Goal: Register for event/course

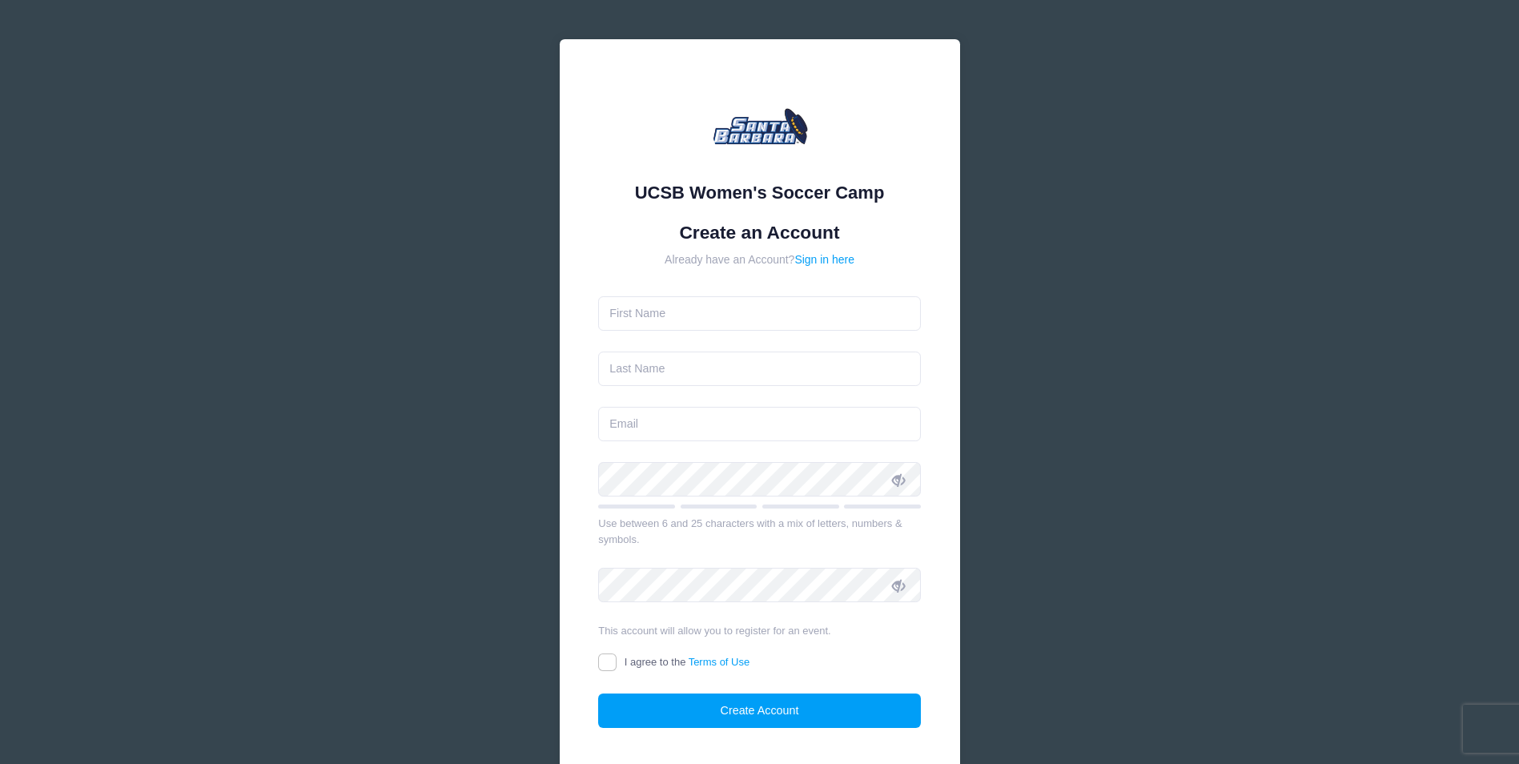
type input "[PERSON_NAME]"
type input "[EMAIL_ADDRESS][DOMAIN_NAME]"
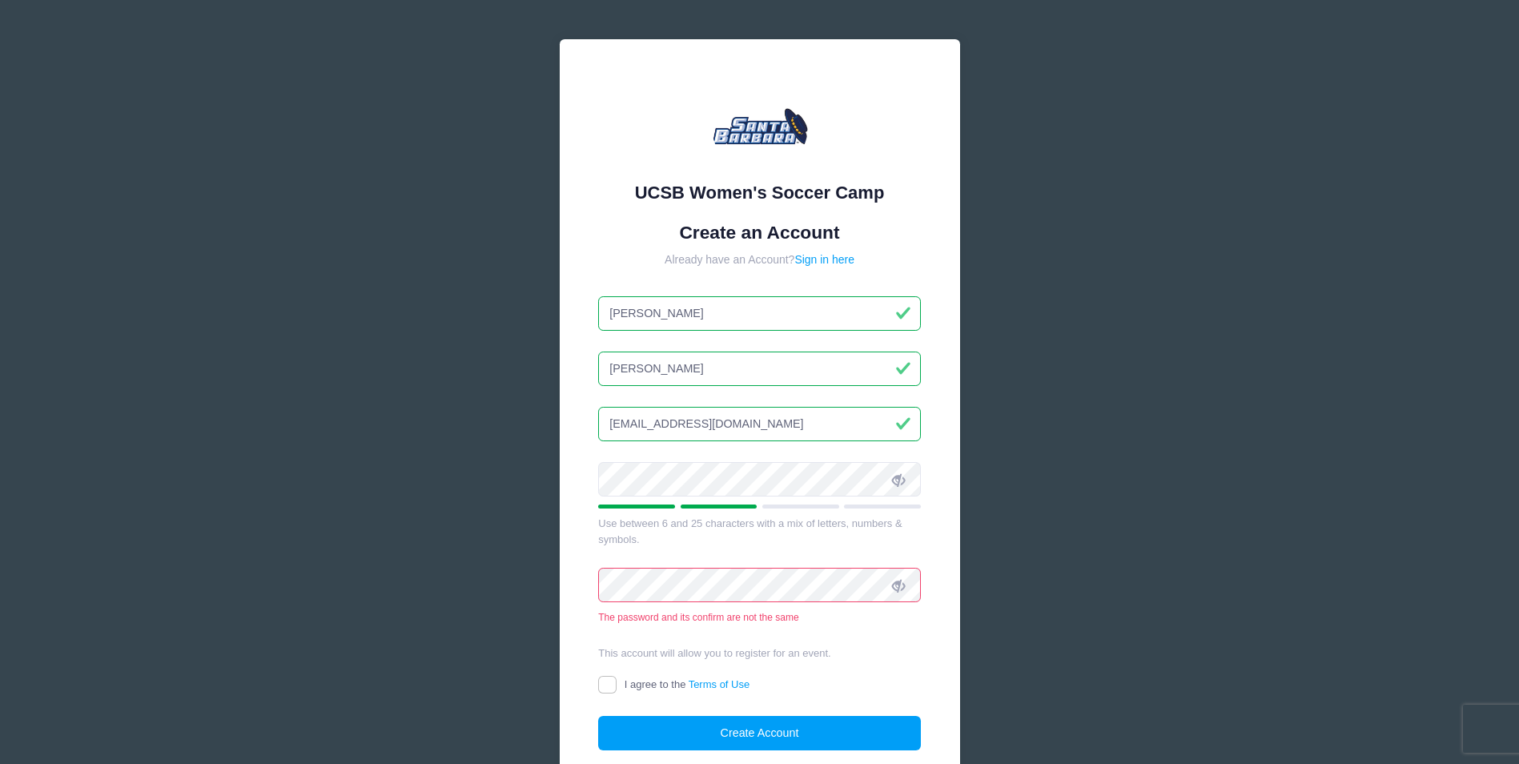
click at [897, 474] on icon at bounding box center [898, 479] width 13 height 13
click at [907, 583] on span at bounding box center [898, 585] width 27 height 27
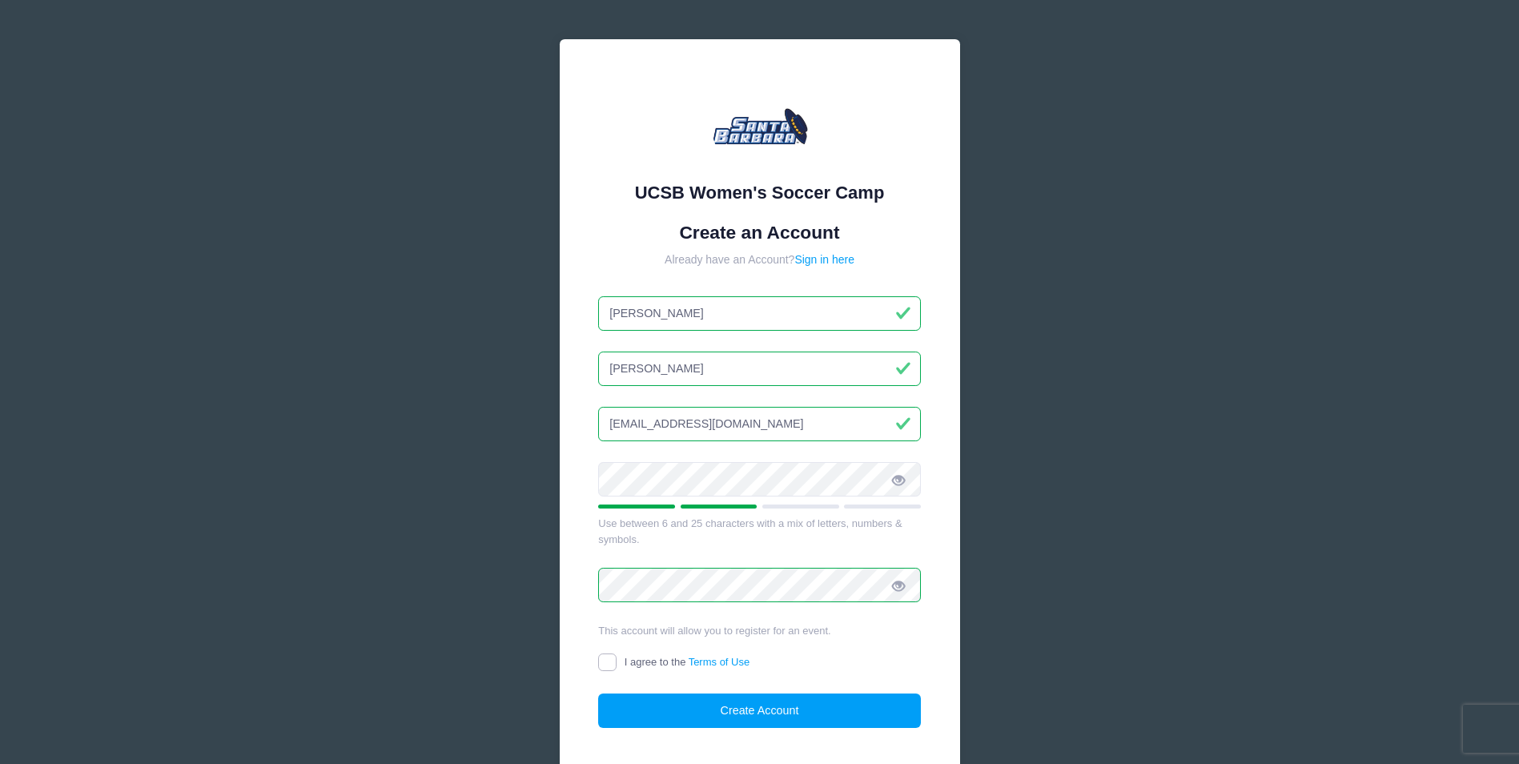
click at [603, 660] on input "I agree to the Terms of Use" at bounding box center [607, 662] width 18 height 18
checkbox input "true"
click at [786, 708] on button "Create Account" at bounding box center [759, 710] width 323 height 34
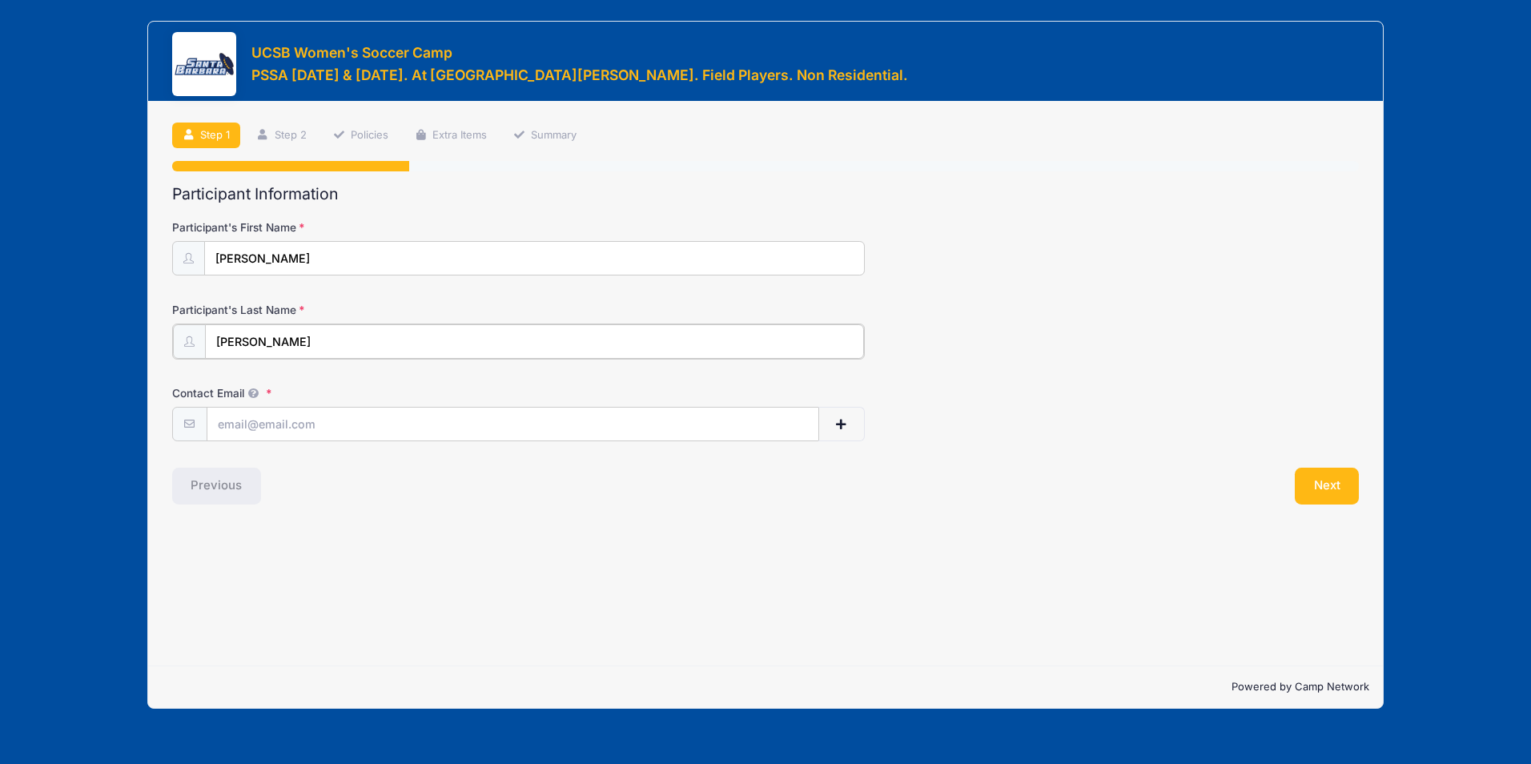
click at [211, 340] on input "Veiga" at bounding box center [534, 341] width 659 height 34
type input "[PERSON_NAME]"
click at [283, 426] on input "Contact Email" at bounding box center [512, 423] width 611 height 34
type input "[EMAIL_ADDRESS][DOMAIN_NAME]"
click at [703, 508] on div "Step 1 /7 Step 1 Step 2 Policies Extra Items Summary Participant Information Pa…" at bounding box center [765, 384] width 1234 height 564
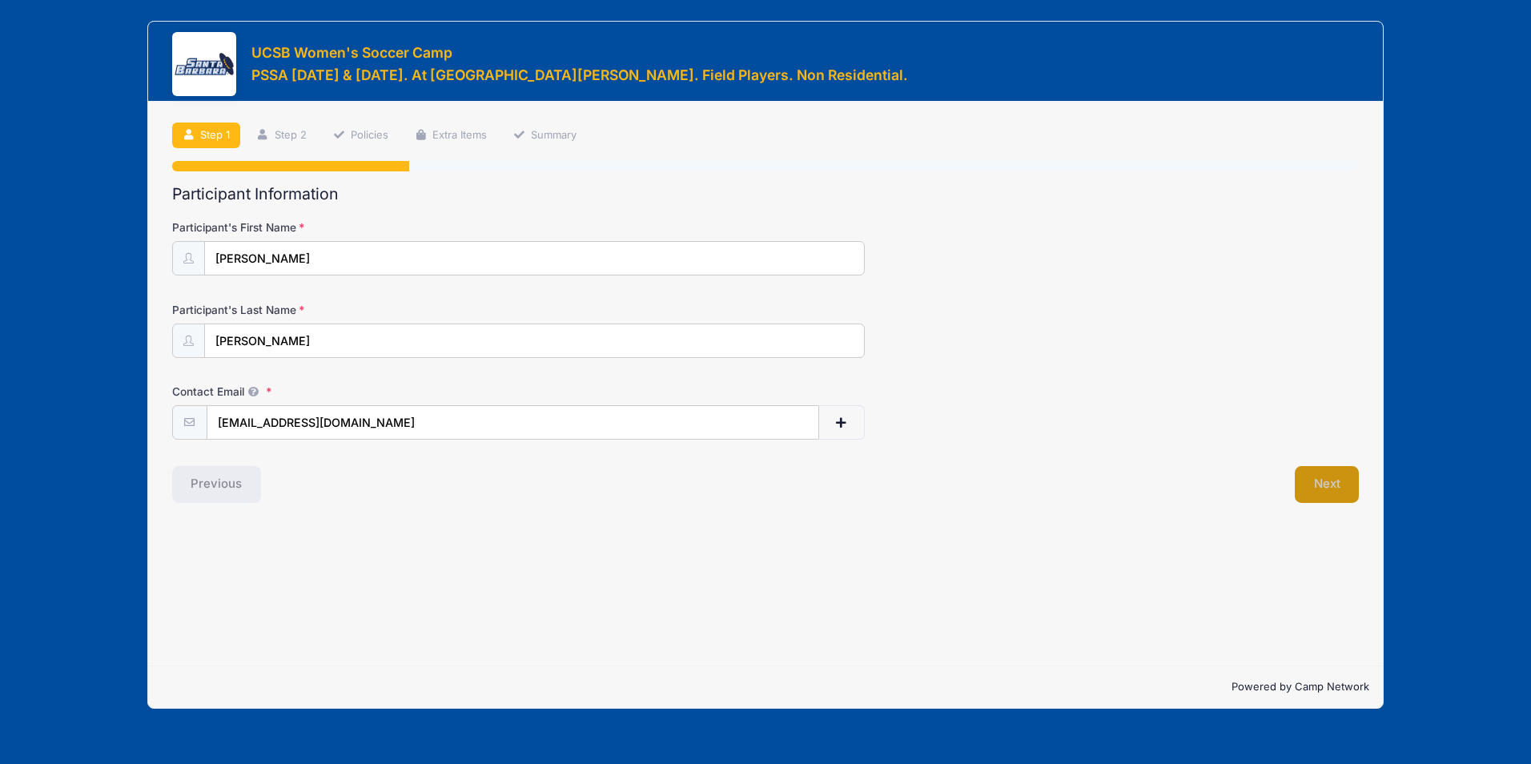
click at [1308, 487] on button "Next" at bounding box center [1327, 484] width 65 height 37
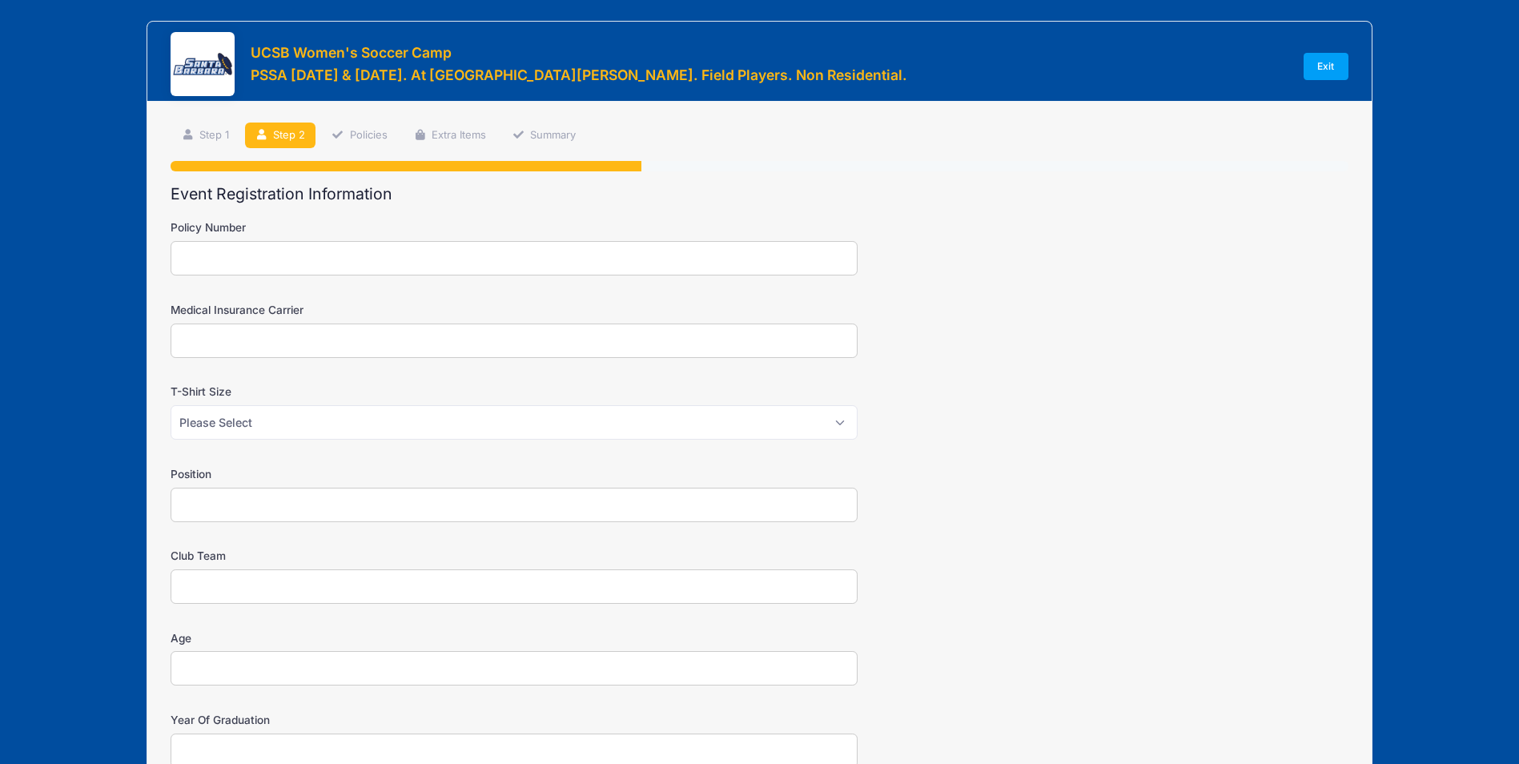
click at [238, 259] on input "Policy Number" at bounding box center [514, 258] width 687 height 34
type input "R01897892FD1"
click at [251, 349] on input "Medical Insurance Carrier" at bounding box center [514, 340] width 687 height 34
type input "Health Net"
click at [273, 431] on select "Please Select SM MED LG XLG" at bounding box center [514, 422] width 687 height 34
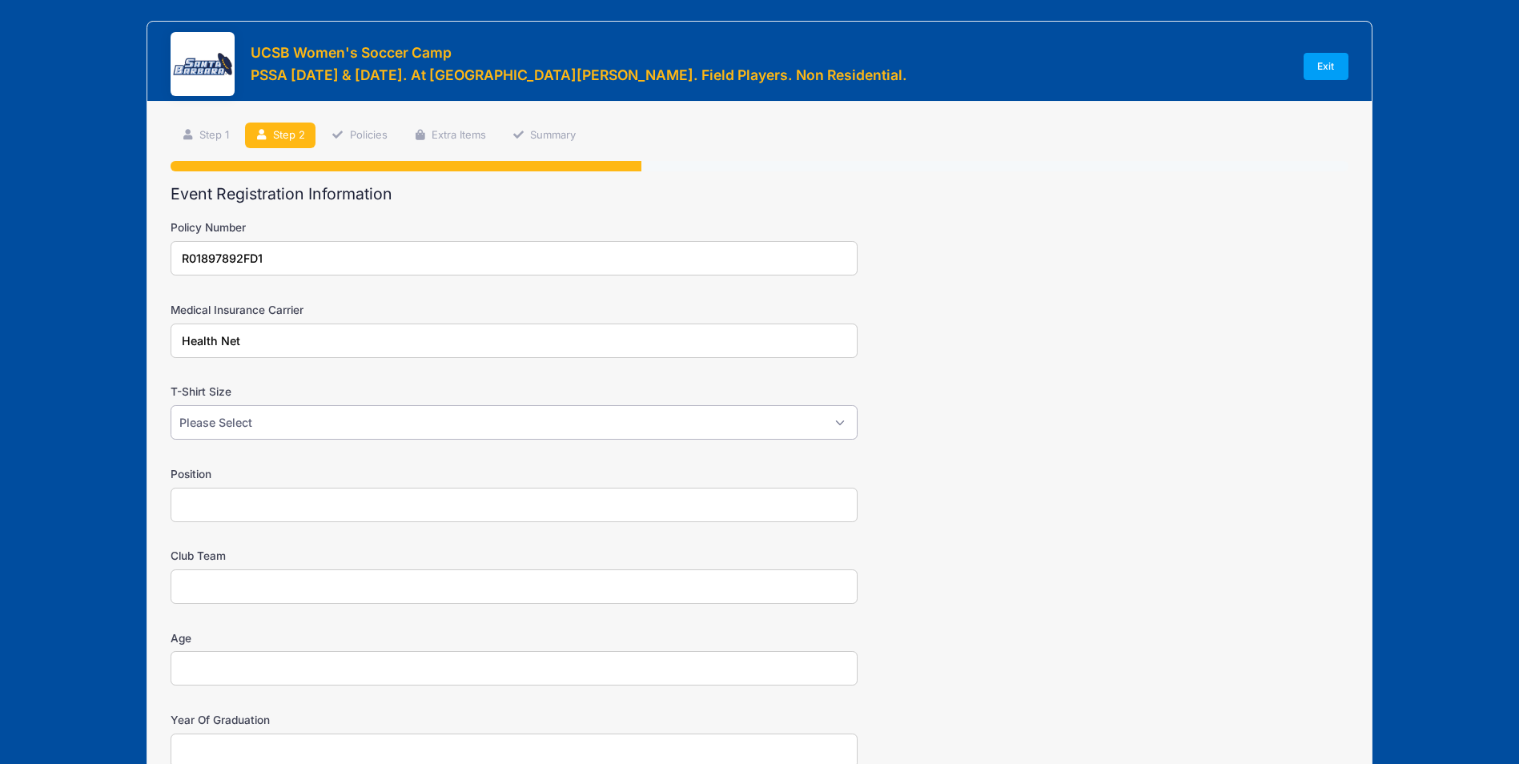
select select "SM"
click at [171, 405] on select "Please Select SM MED LG XLG" at bounding box center [514, 422] width 687 height 34
click at [220, 506] on input "Position" at bounding box center [514, 505] width 687 height 34
type input "F"
type input "9, 10"
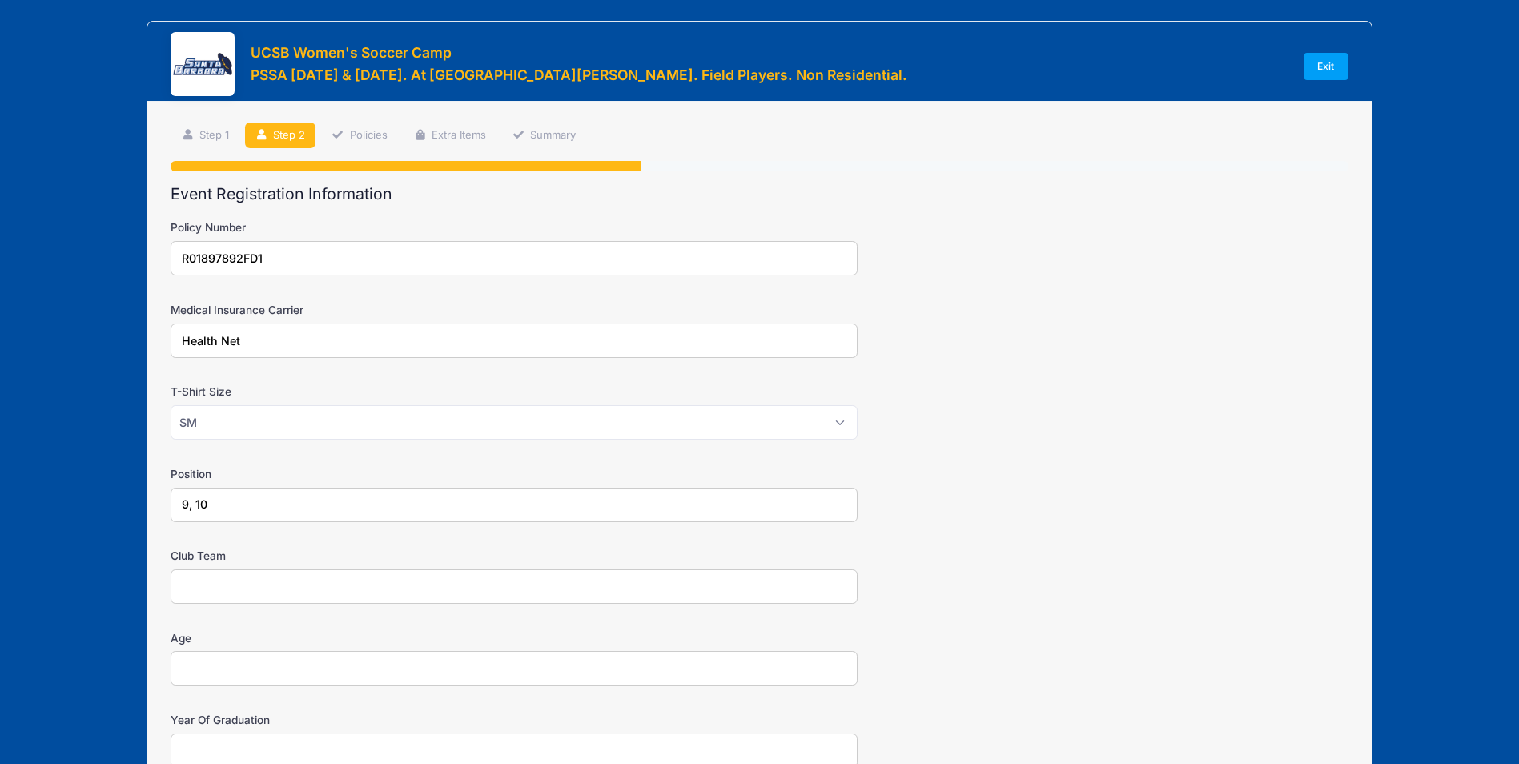
click at [235, 597] on input "Club Team" at bounding box center [514, 586] width 687 height 34
type input "Pateadoes 07/08 ECRL"
click at [208, 671] on input "Age" at bounding box center [514, 668] width 687 height 34
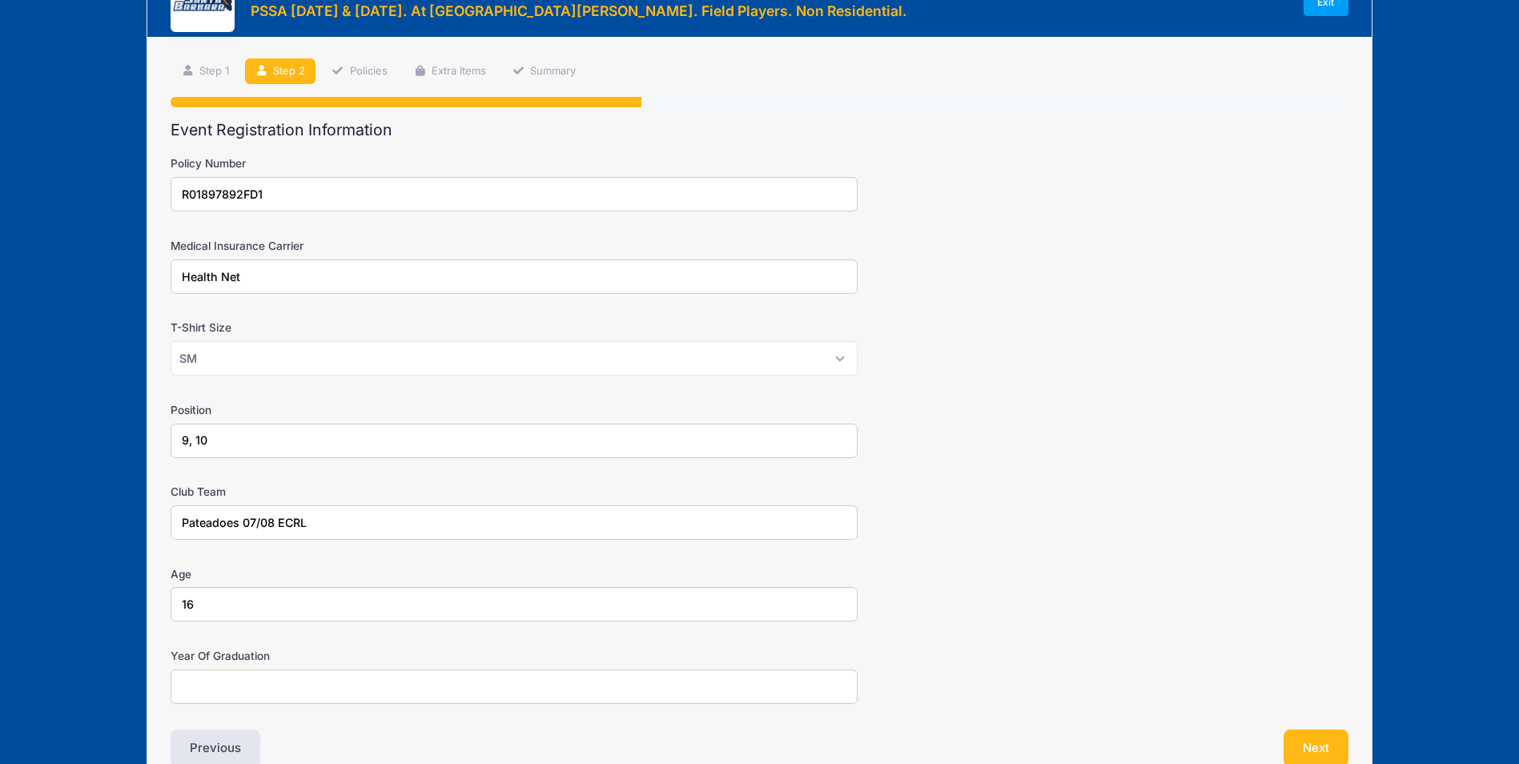
scroll to position [151, 0]
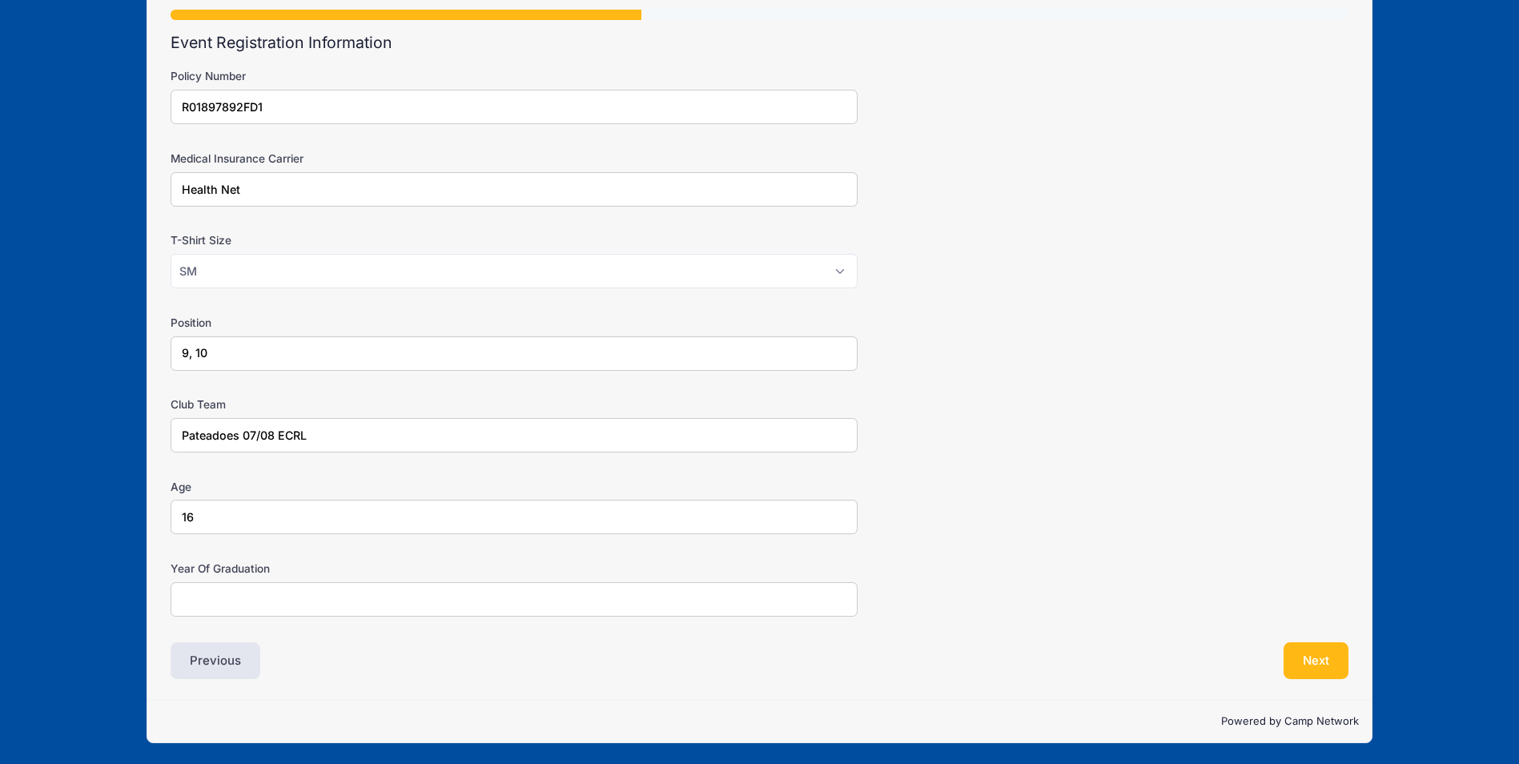
type input "16"
click at [263, 608] on input "Year Of Graduation" at bounding box center [514, 599] width 687 height 34
type input "2027"
click at [1337, 660] on button "Next" at bounding box center [1315, 660] width 65 height 37
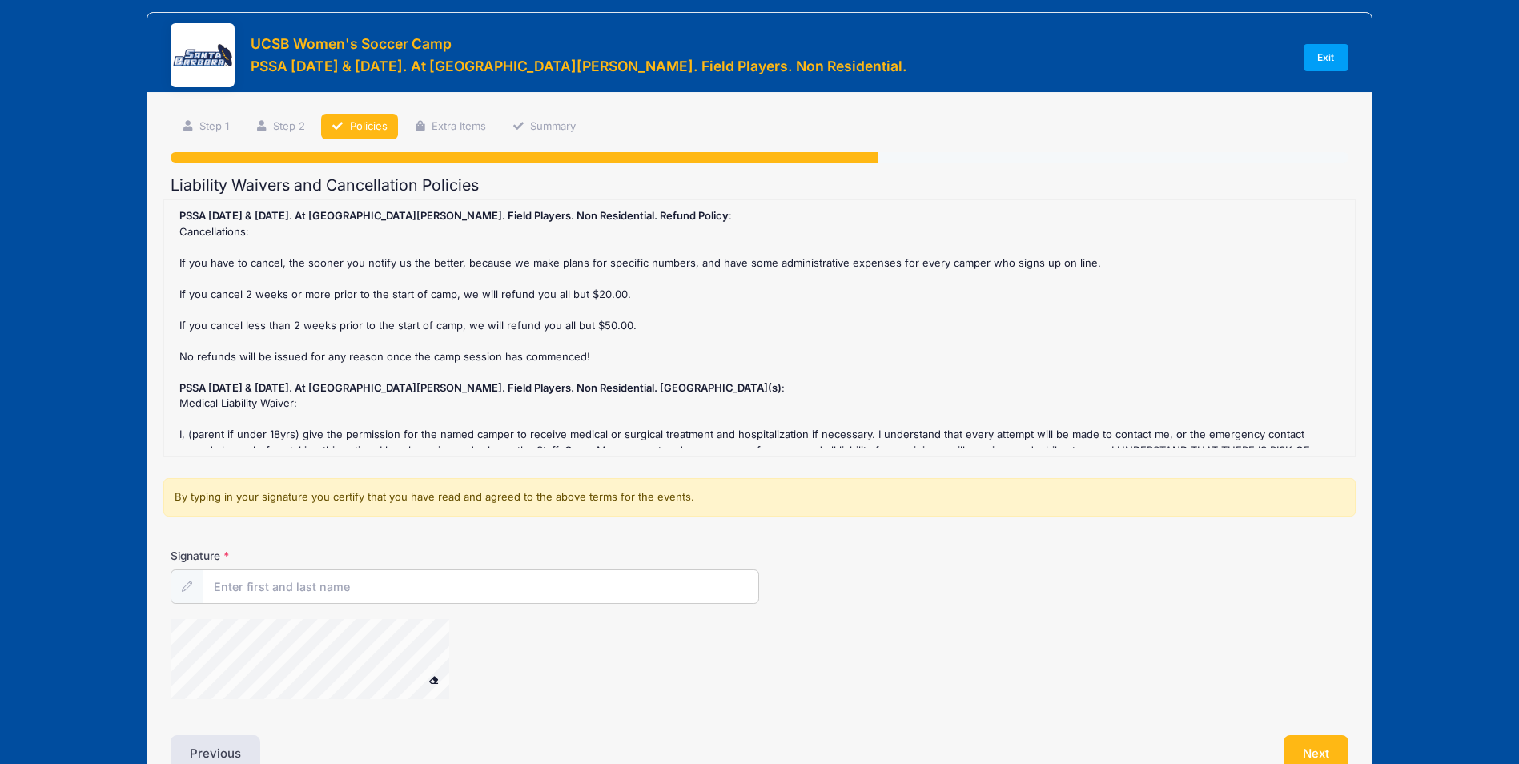
scroll to position [0, 0]
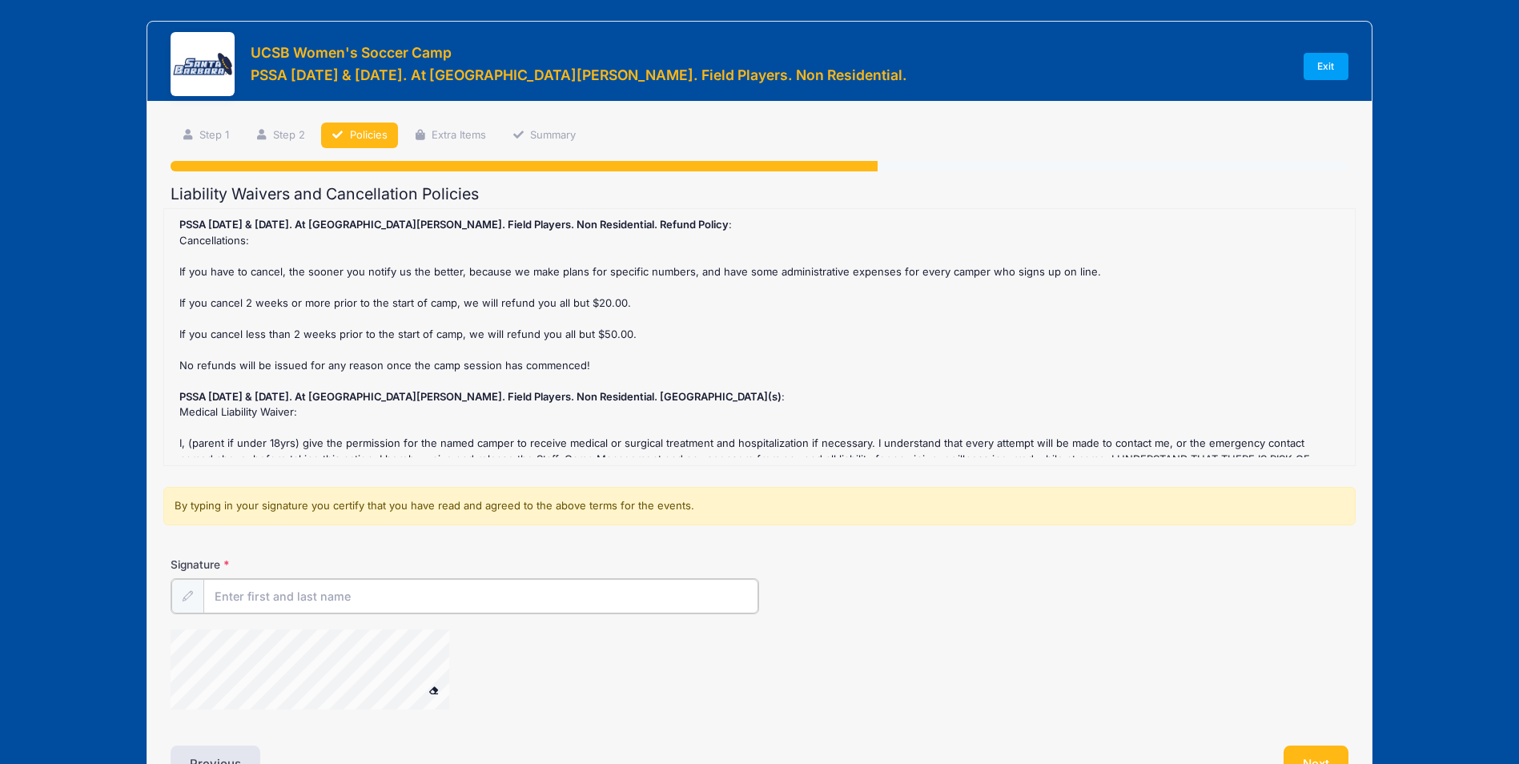
click at [271, 592] on input "Signature" at bounding box center [480, 596] width 555 height 34
click at [663, 682] on div at bounding box center [563, 670] width 785 height 85
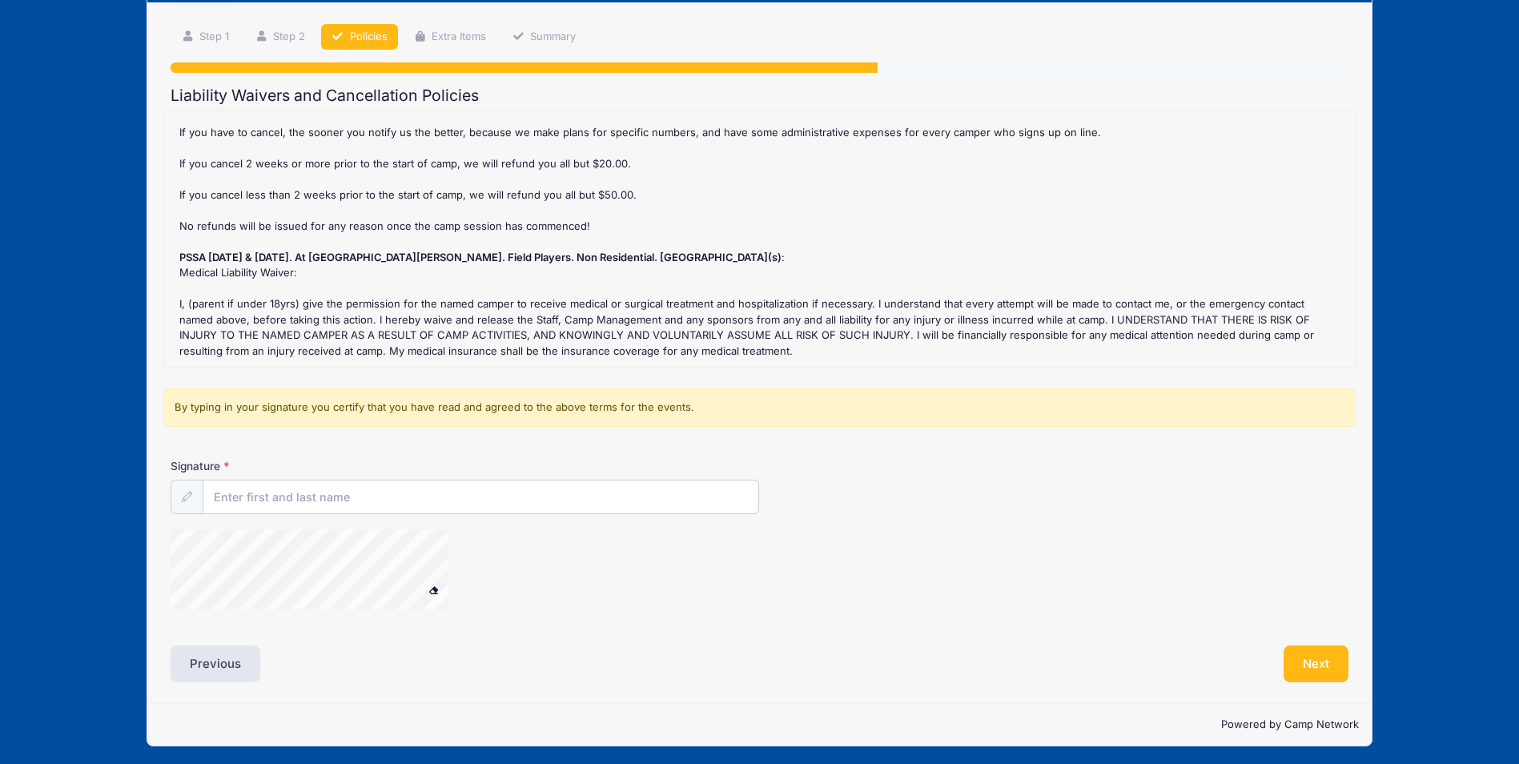
scroll to position [102, 0]
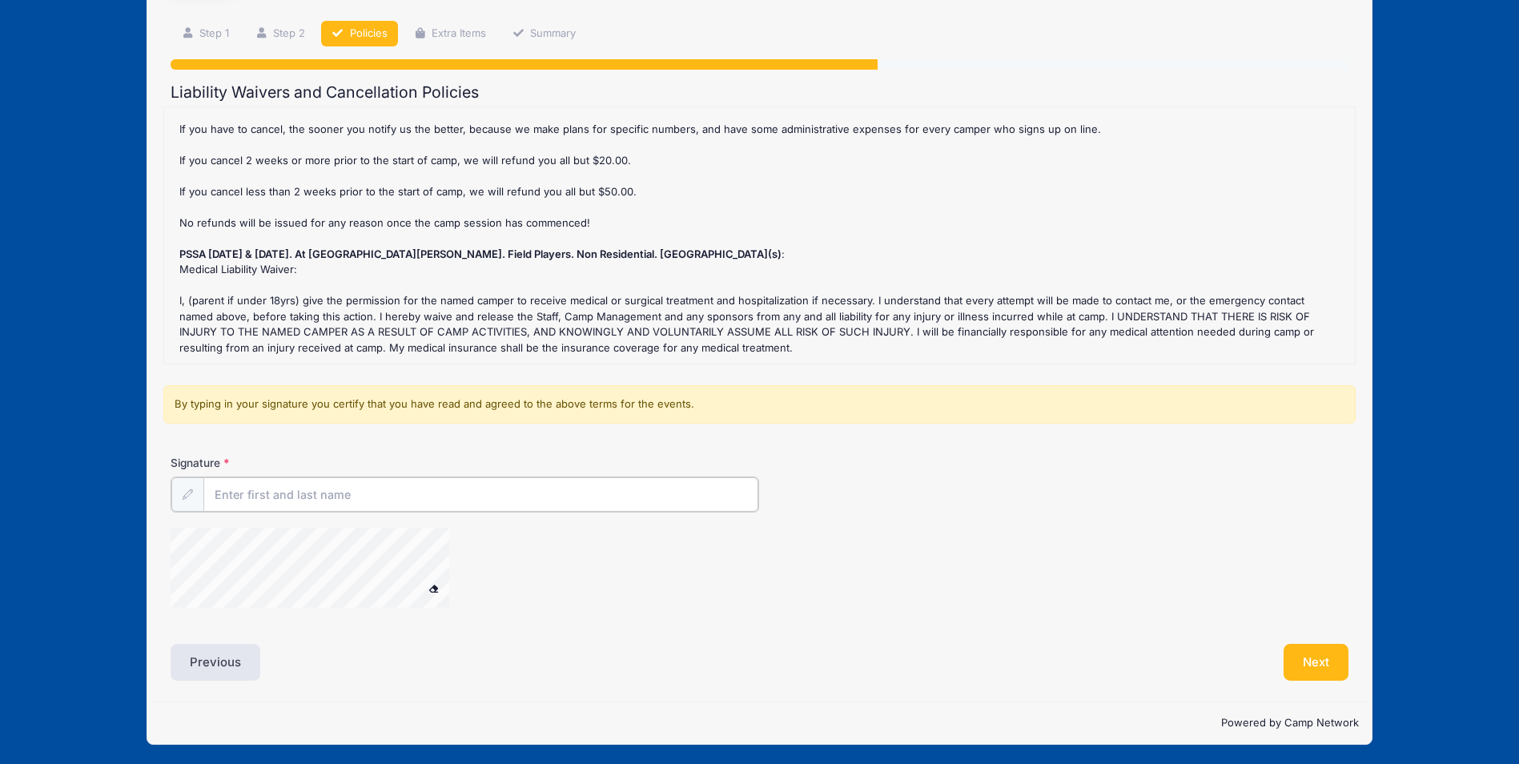
click at [311, 491] on input "Signature" at bounding box center [480, 494] width 555 height 34
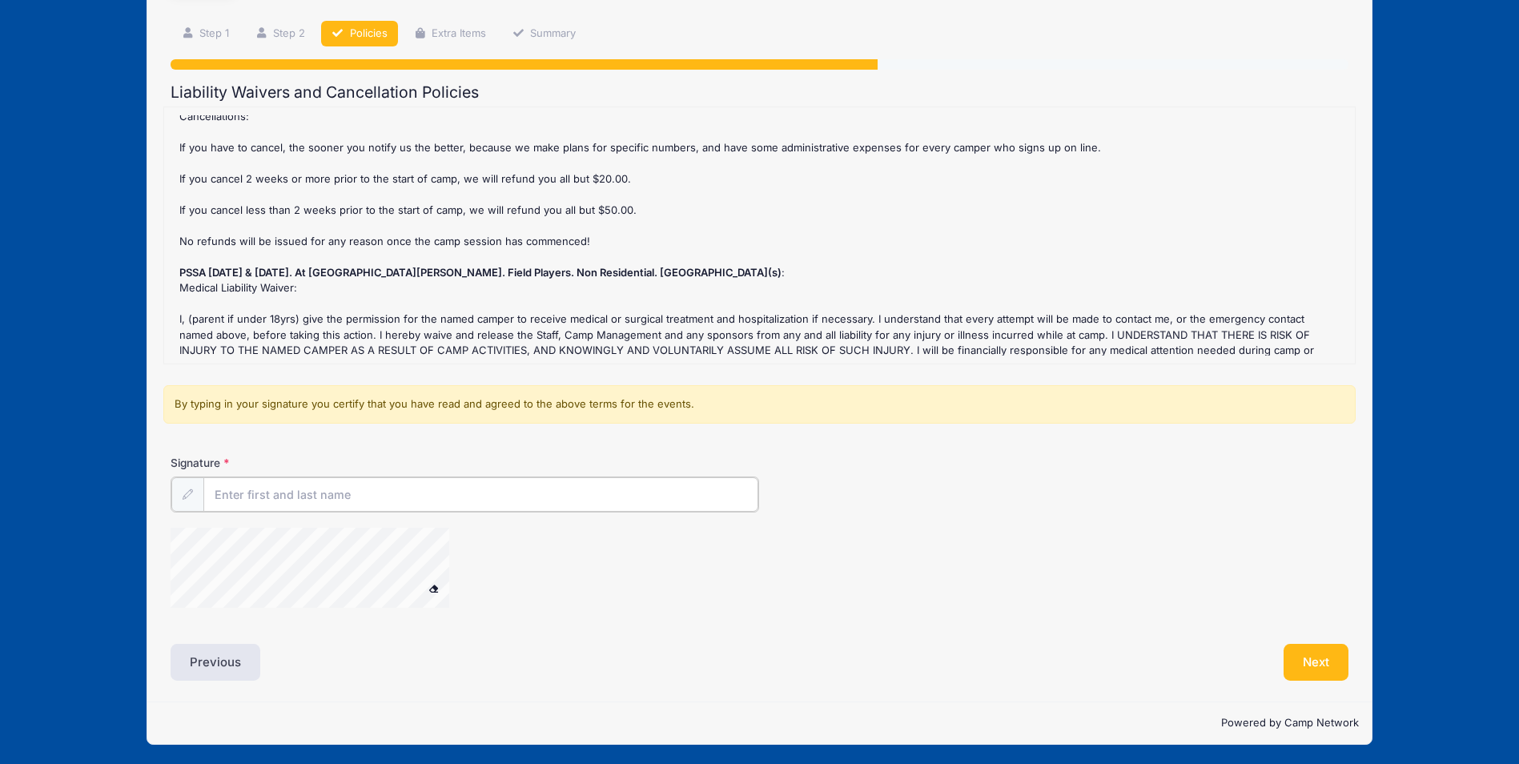
scroll to position [41, 0]
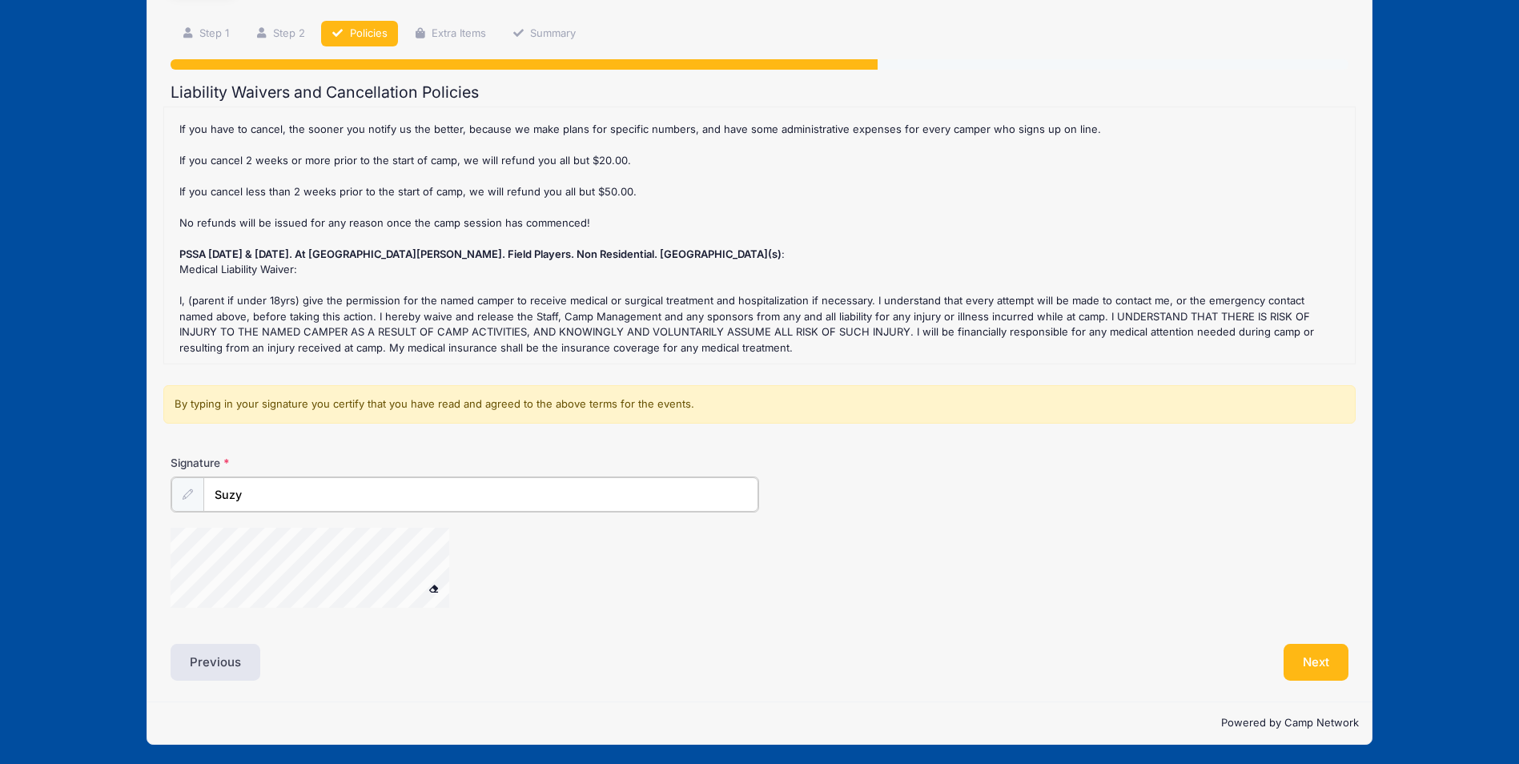
type input "Suzy"
click at [357, 501] on input "Suzy" at bounding box center [480, 494] width 555 height 34
type input "Suzy Da Veiga"
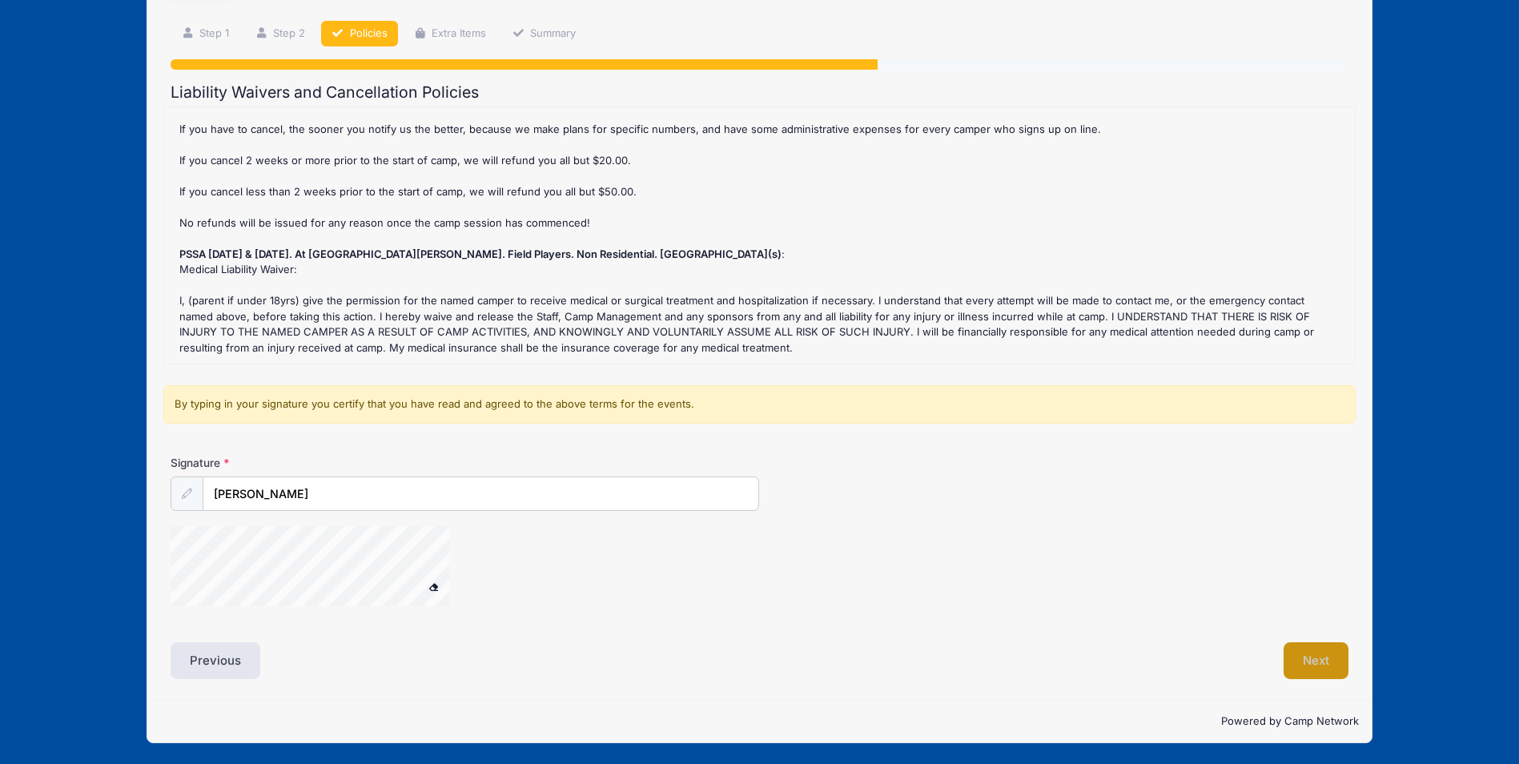
click at [1317, 652] on button "Next" at bounding box center [1315, 660] width 65 height 37
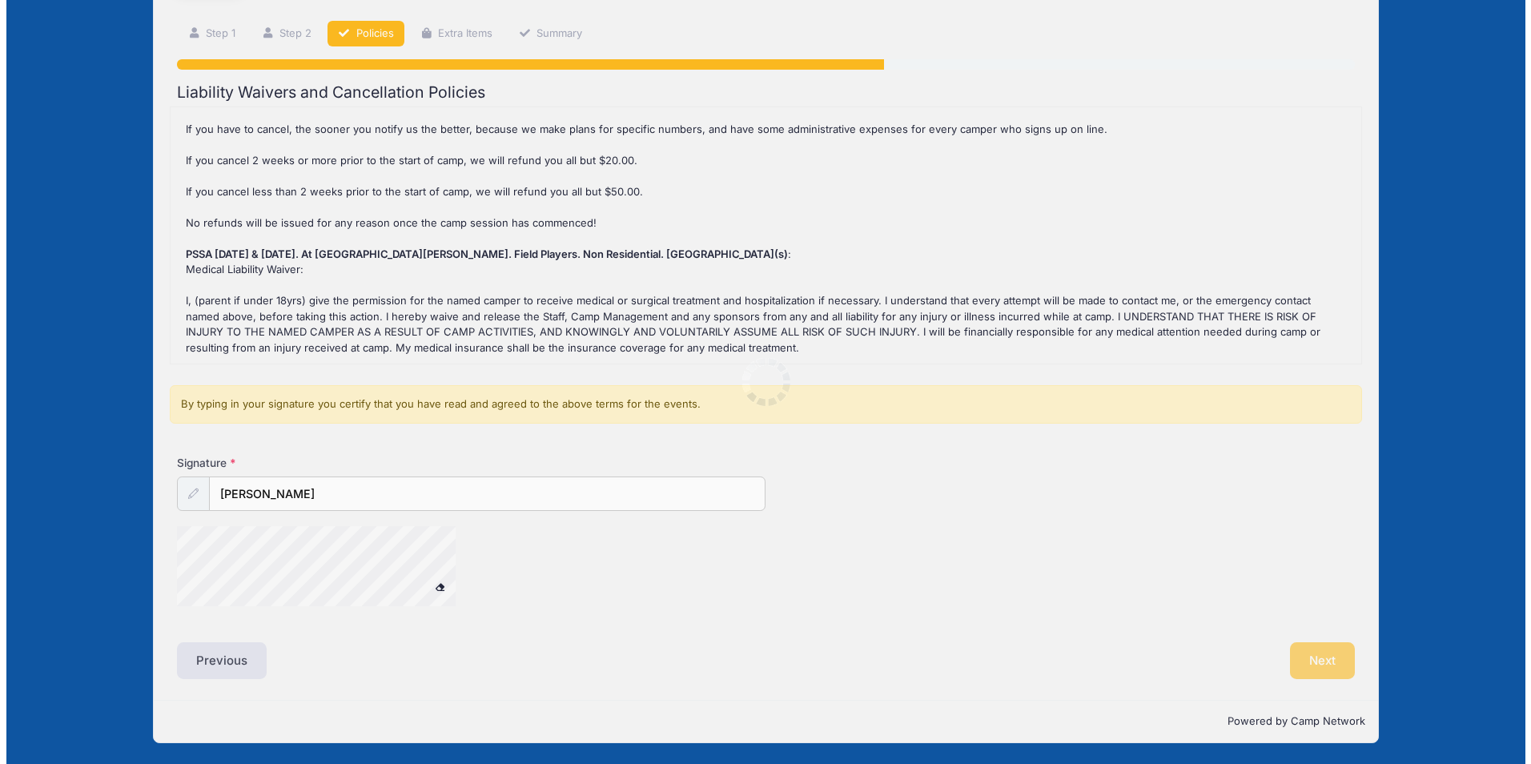
scroll to position [0, 0]
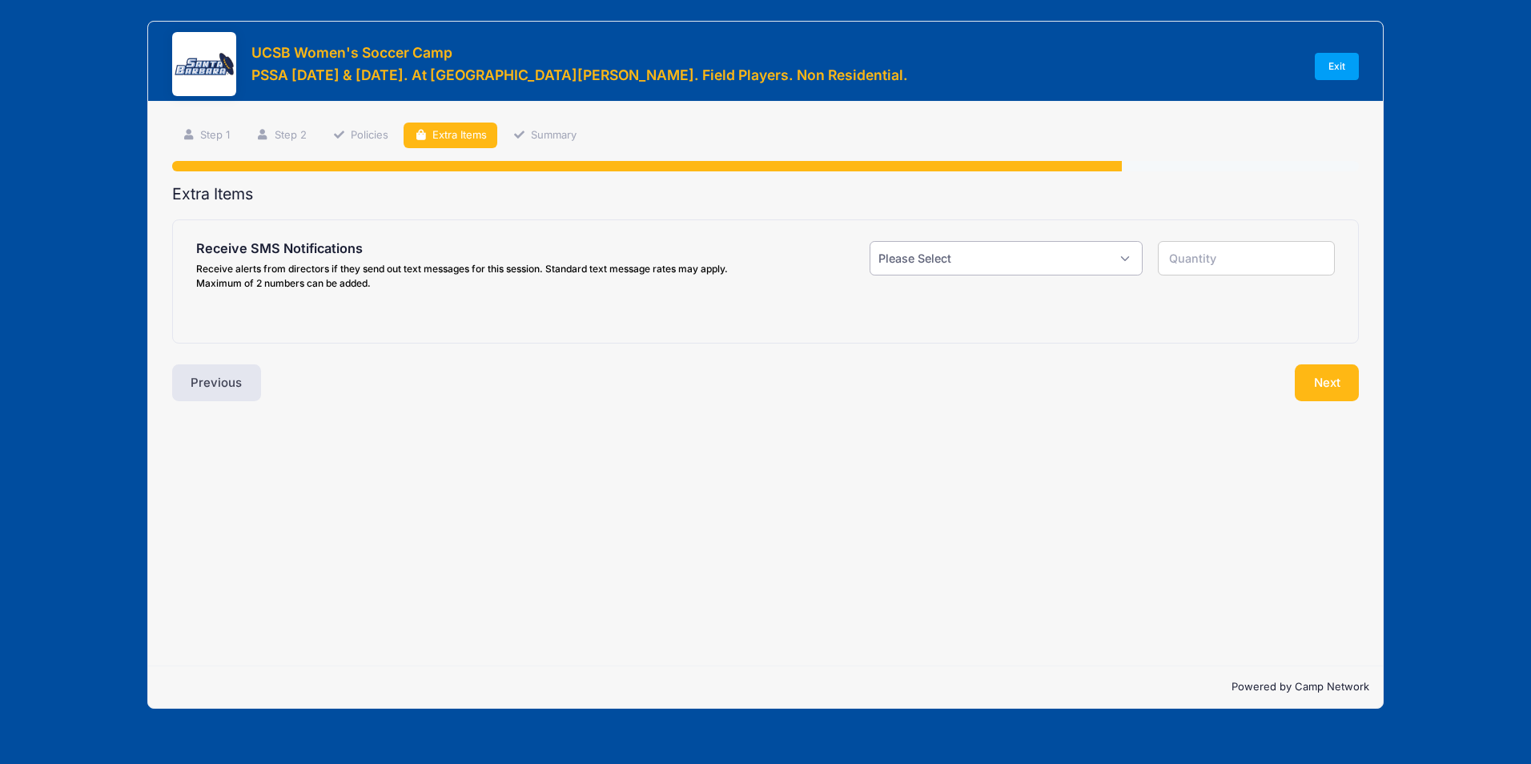
click at [1004, 259] on select "Please Select Yes ($0.00) No" at bounding box center [1005, 258] width 273 height 34
select select "0"
click at [869, 241] on select "Please Select Yes ($0.00) No" at bounding box center [1005, 258] width 273 height 34
type input "0"
click at [1331, 375] on button "Next" at bounding box center [1327, 382] width 65 height 37
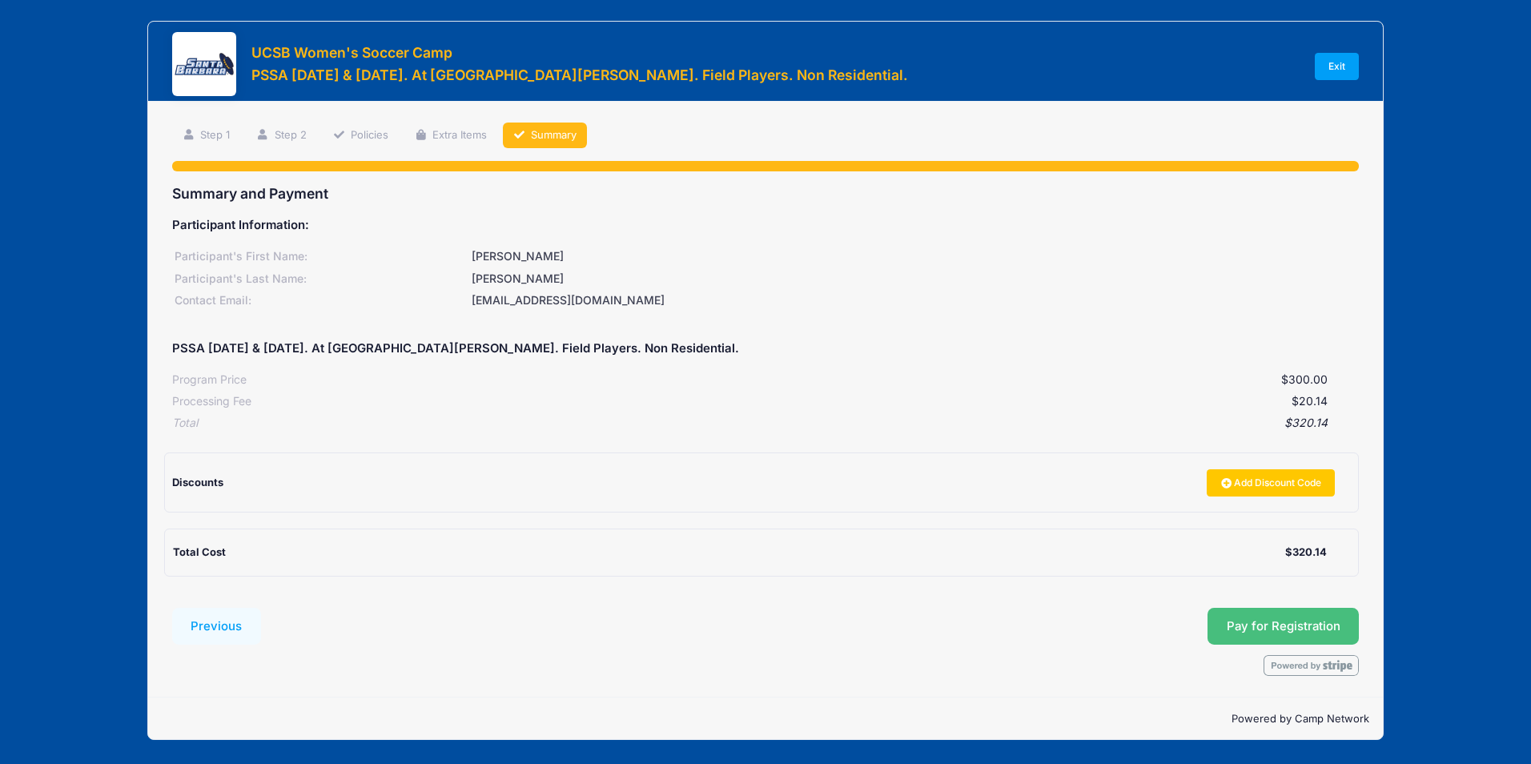
click at [1288, 630] on button "Pay for Registration" at bounding box center [1283, 626] width 152 height 37
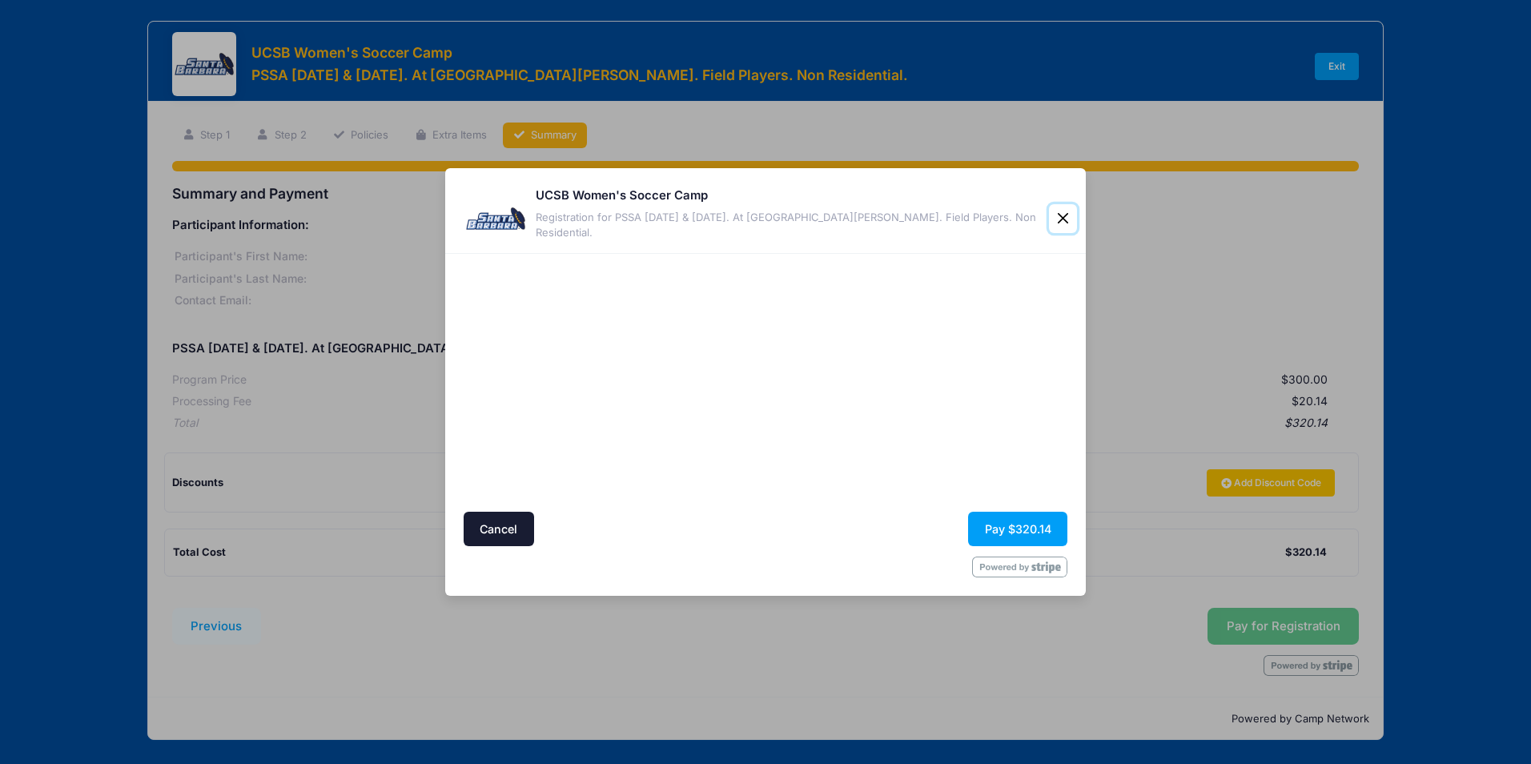
click at [1058, 214] on button "Close" at bounding box center [1063, 218] width 28 height 29
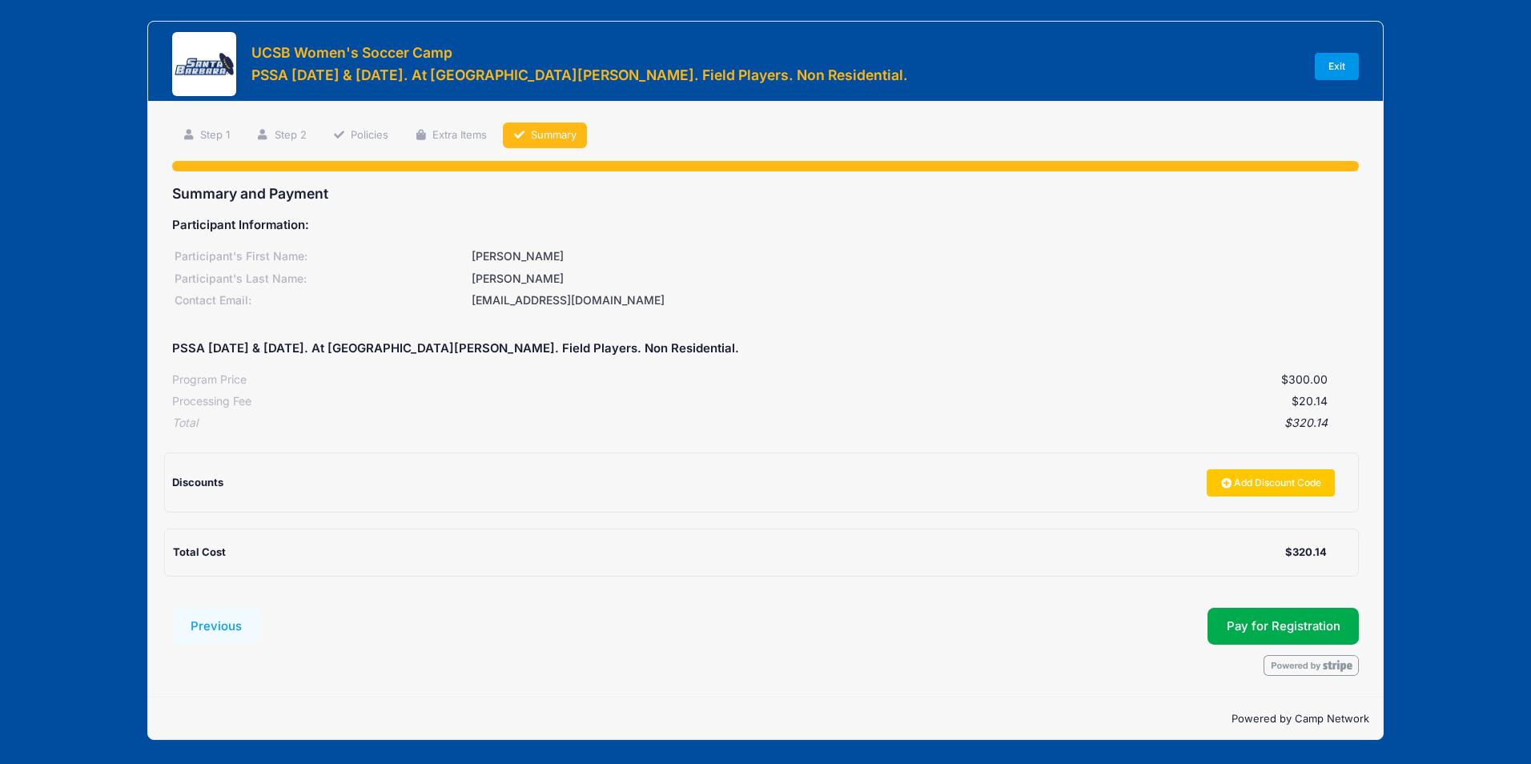
click at [1339, 61] on link "Exit" at bounding box center [1337, 66] width 45 height 27
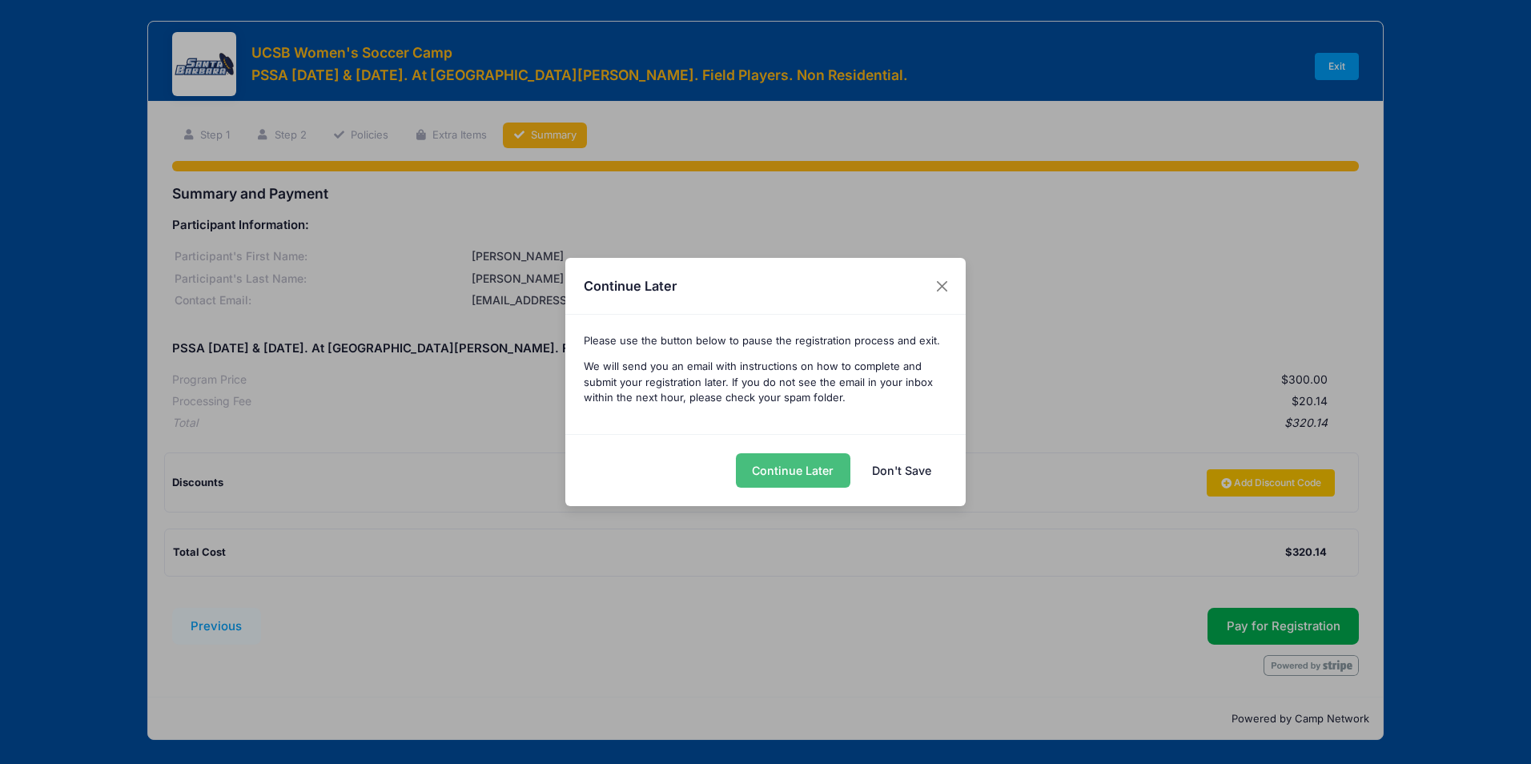
click at [815, 474] on button "Continue Later" at bounding box center [793, 470] width 114 height 34
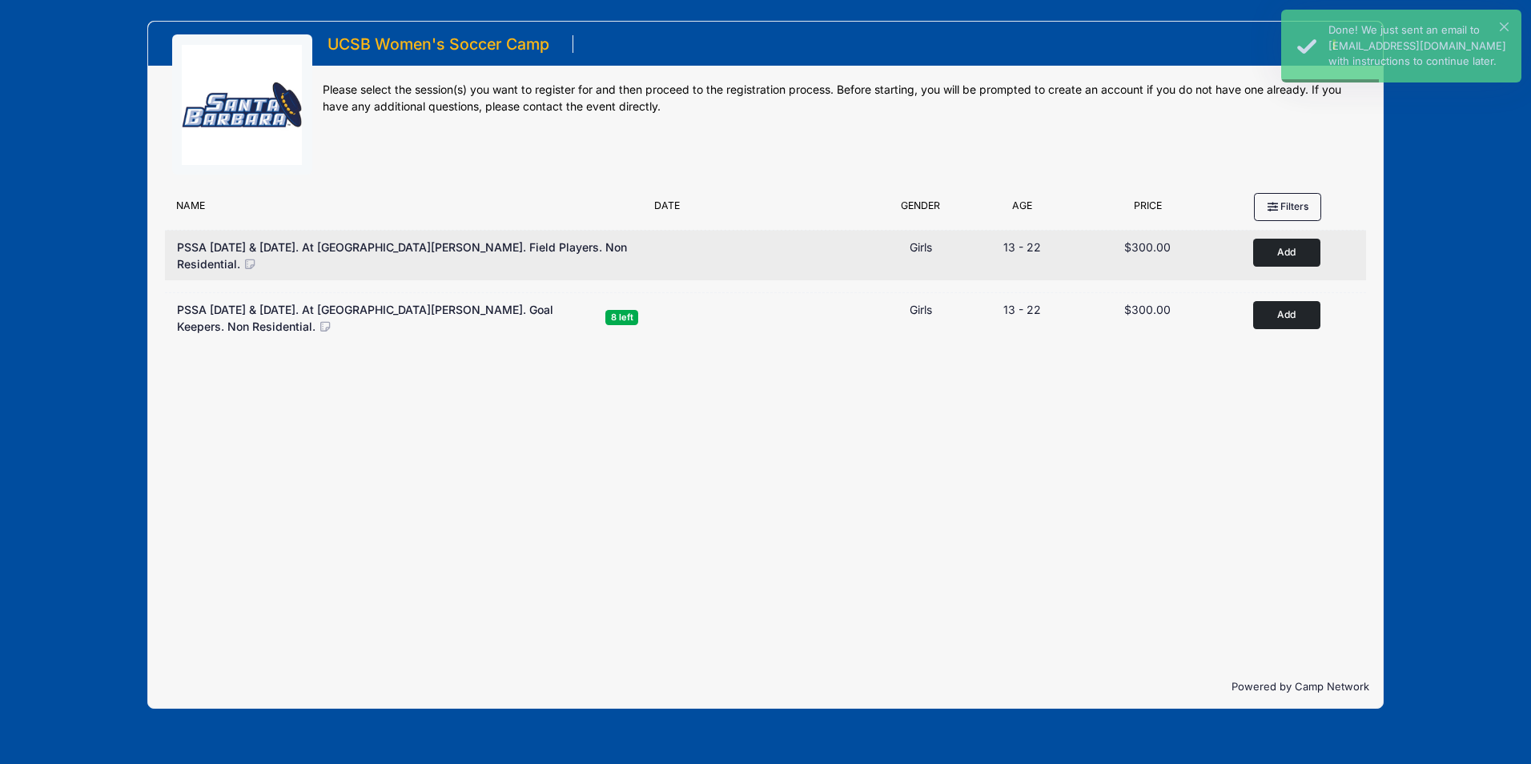
click at [461, 251] on span "PSSA [DATE] & [DATE]. At [GEOGRAPHIC_DATA][PERSON_NAME]. Field Players. Non Res…" at bounding box center [402, 255] width 450 height 30
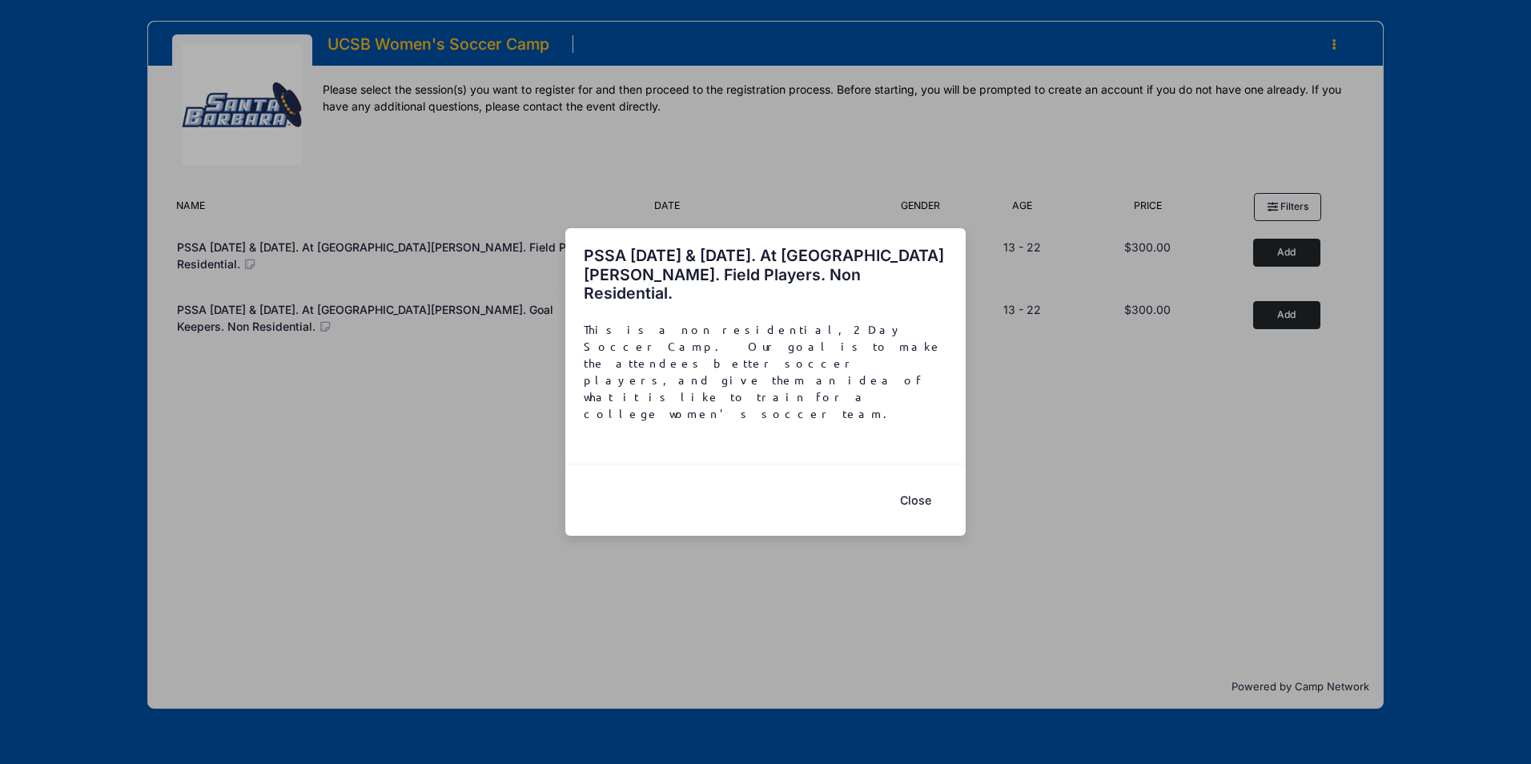
click at [908, 483] on button "Close" at bounding box center [915, 500] width 64 height 34
